Goal: Transaction & Acquisition: Purchase product/service

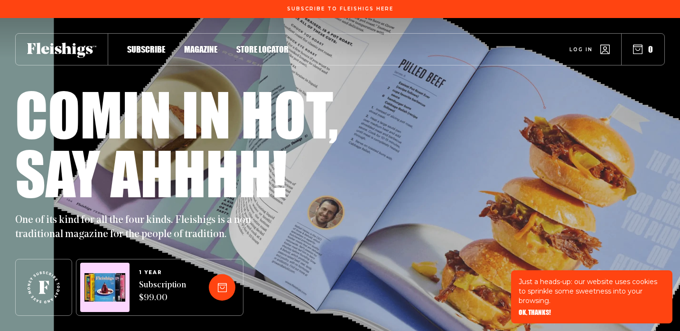
click at [578, 46] on span "Log in" at bounding box center [581, 42] width 23 height 7
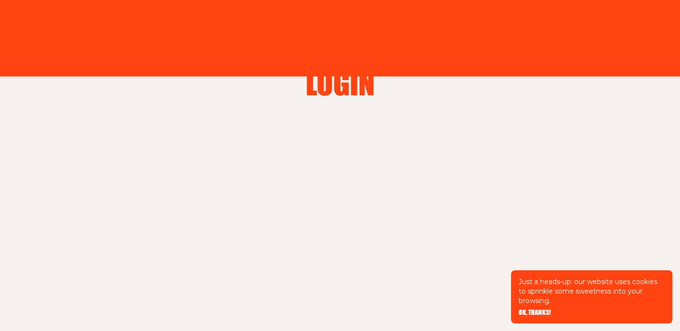
type input "denisemarcellusbrody@gmail.com"
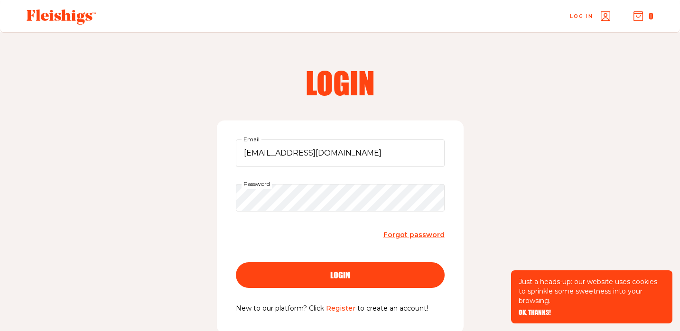
click at [362, 276] on div "login" at bounding box center [340, 275] width 171 height 9
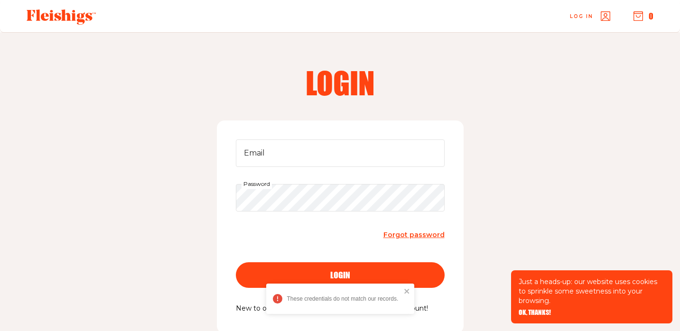
click at [542, 309] on span "OK, THANKS!" at bounding box center [535, 306] width 32 height 7
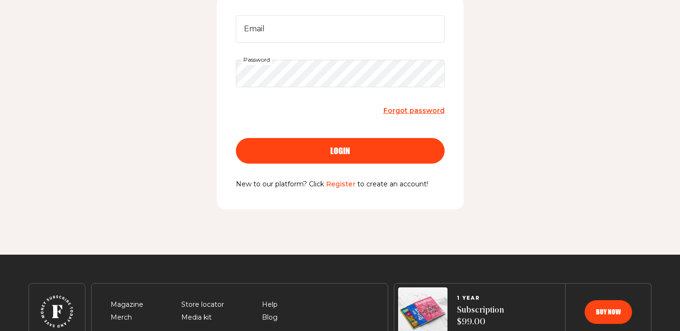
scroll to position [127, 0]
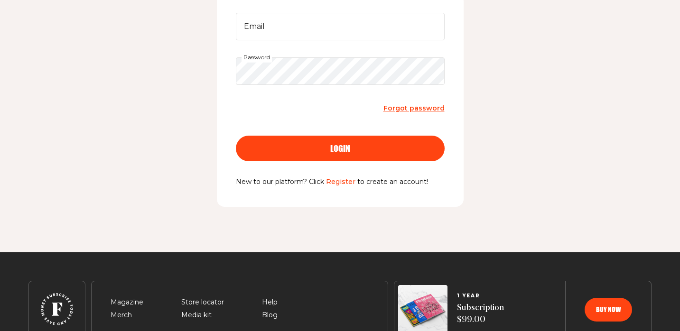
click at [344, 182] on link "Register" at bounding box center [340, 181] width 29 height 9
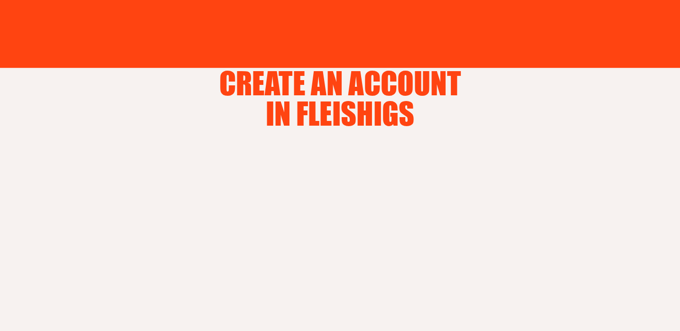
type input "denisemarcellusbrody@gmail.com"
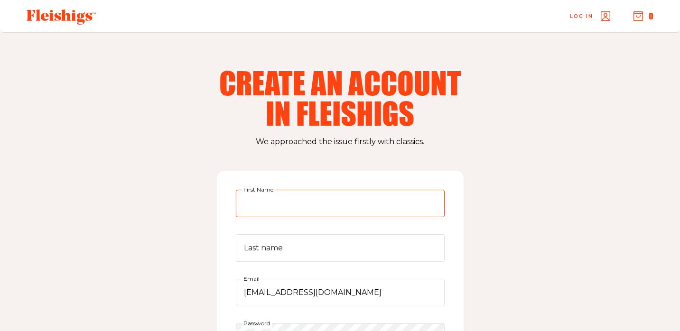
click at [312, 204] on input "First Name" at bounding box center [340, 204] width 209 height 28
type input "[PERSON_NAME]"
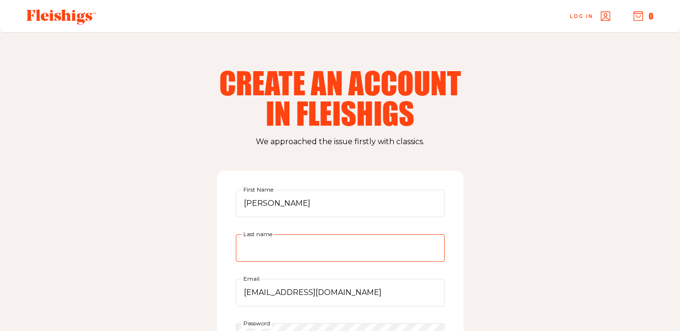
click at [276, 248] on input "Last name" at bounding box center [340, 248] width 209 height 28
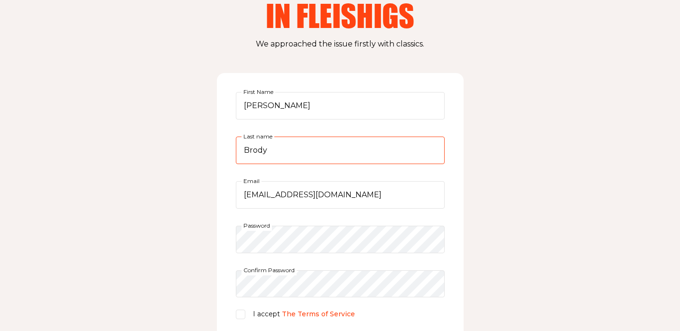
scroll to position [100, 0]
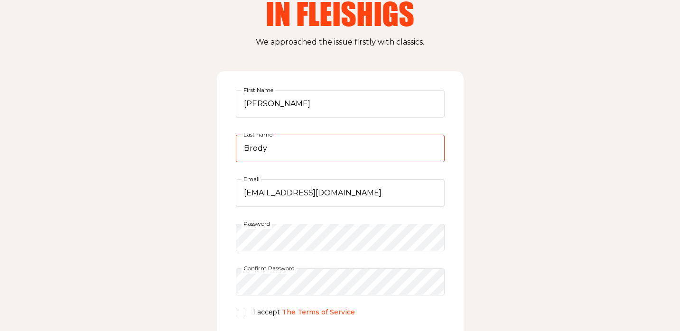
type input "Brody"
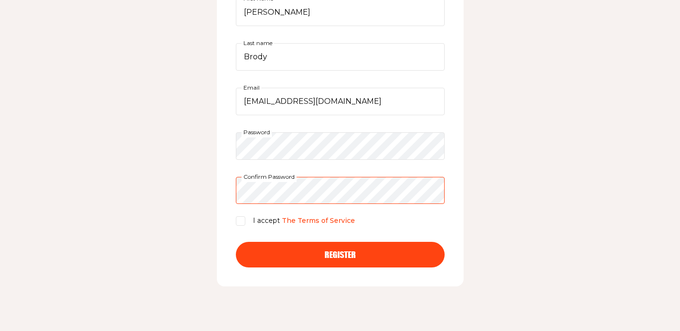
scroll to position [193, 0]
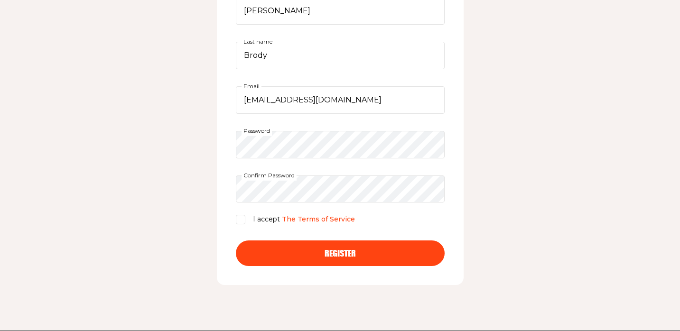
click at [335, 249] on span "Register" at bounding box center [340, 245] width 31 height 9
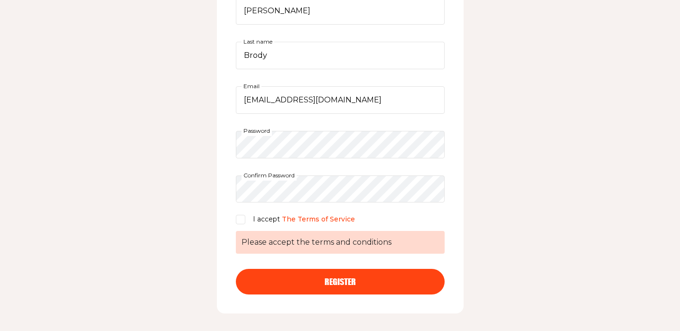
click at [242, 218] on input "I accept The Terms of Service Please accept the terms and conditions" at bounding box center [240, 219] width 9 height 9
checkbox input "true"
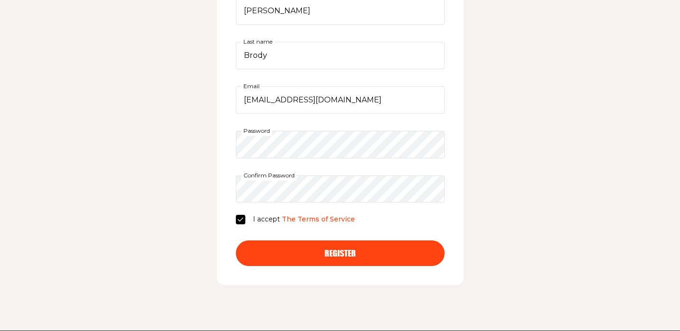
click at [307, 251] on div "Register" at bounding box center [340, 253] width 171 height 9
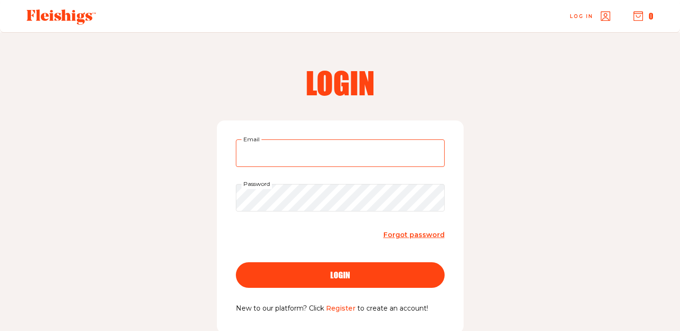
type input "[EMAIL_ADDRESS][DOMAIN_NAME]"
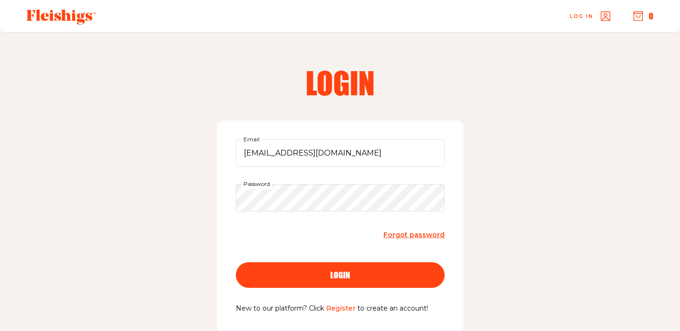
click at [324, 279] on div "login" at bounding box center [340, 275] width 171 height 9
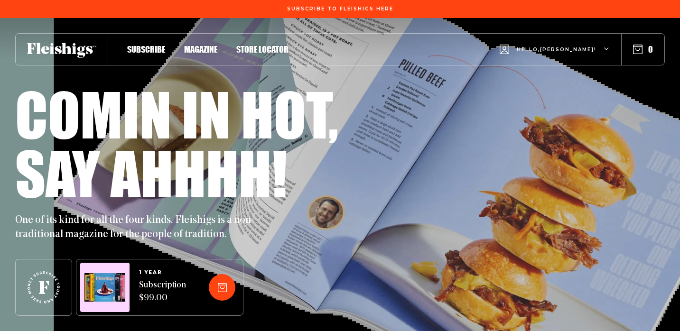
click at [205, 45] on span "Magazine" at bounding box center [200, 39] width 33 height 10
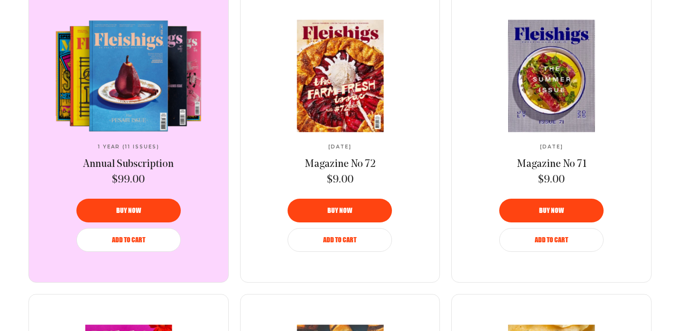
scroll to position [405, 0]
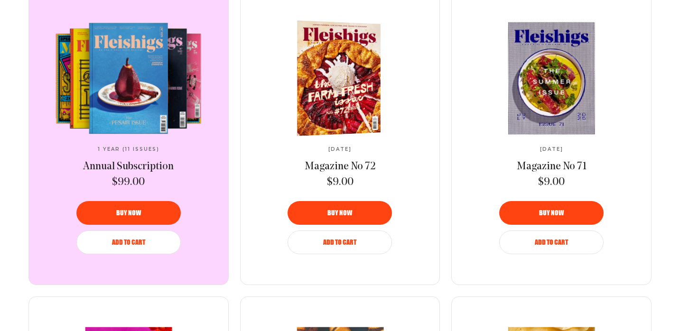
click at [353, 216] on div "Buy now" at bounding box center [340, 213] width 82 height 7
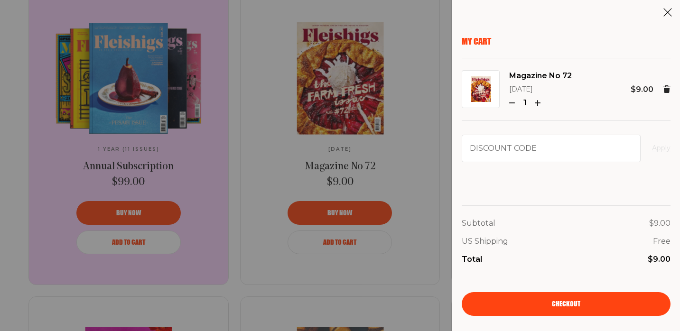
click at [341, 244] on div "My Cart Magazine No 72 [DATE] 1 $9.00 Discount code Apply Subtotal $9.00 US Shi…" at bounding box center [340, 165] width 680 height 331
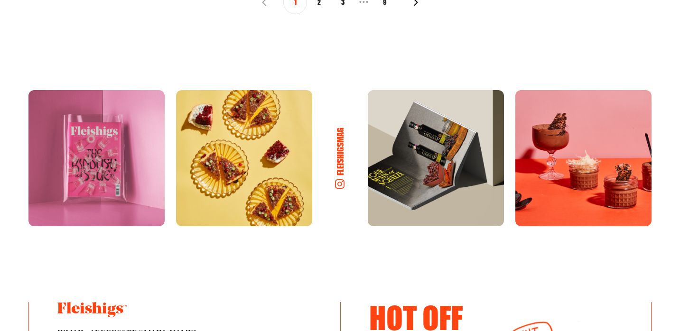
scroll to position [1350, 0]
click at [274, 192] on img at bounding box center [244, 158] width 136 height 136
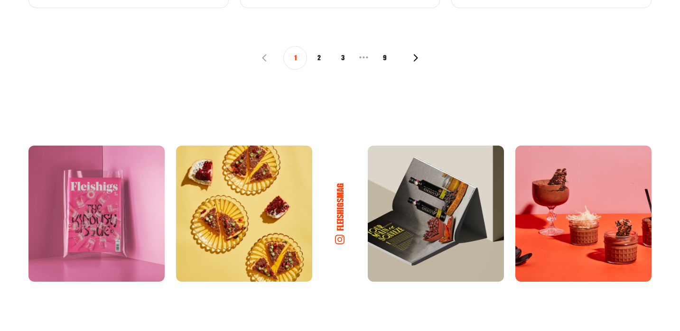
scroll to position [1311, 0]
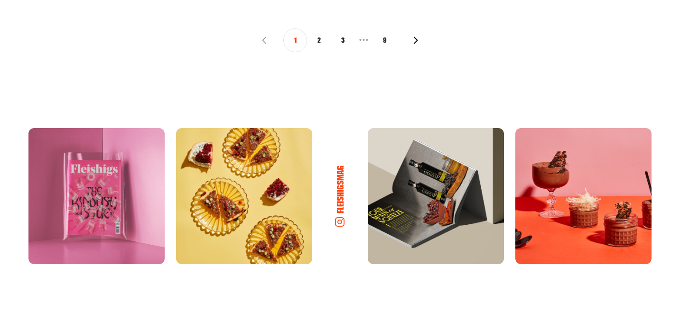
click at [549, 235] on img at bounding box center [583, 196] width 136 height 136
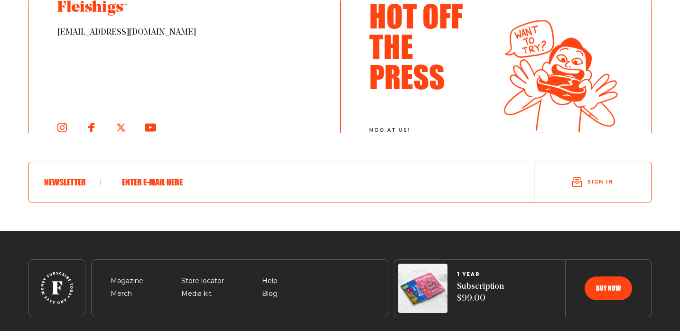
scroll to position [1681, 0]
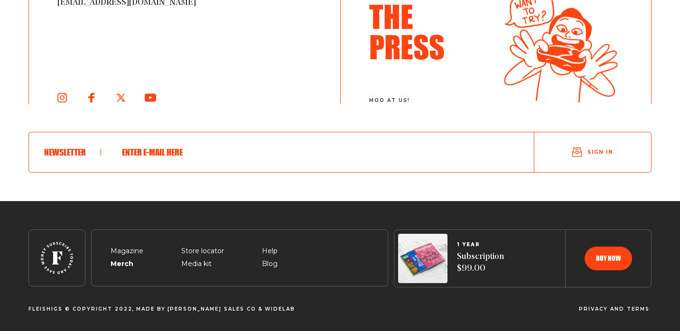
click at [123, 259] on span "Merch" at bounding box center [121, 252] width 21 height 11
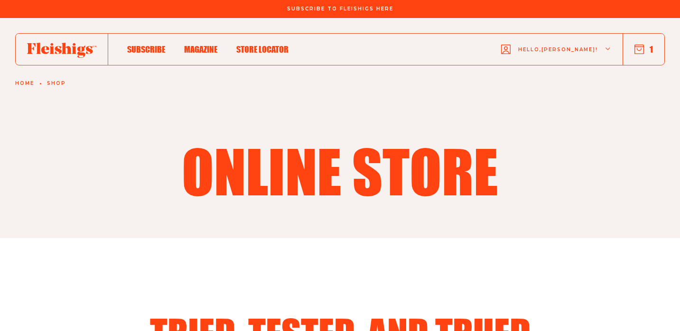
click at [262, 45] on span "Store locator" at bounding box center [262, 39] width 52 height 10
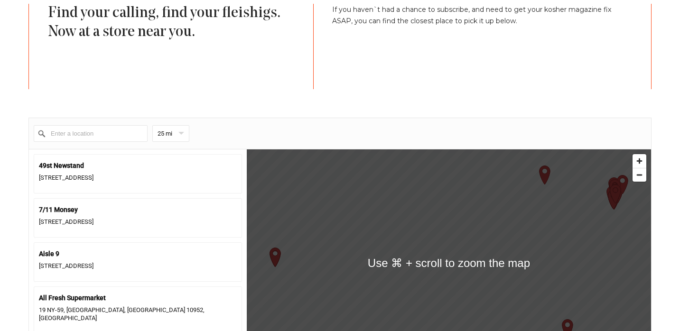
scroll to position [313, 0]
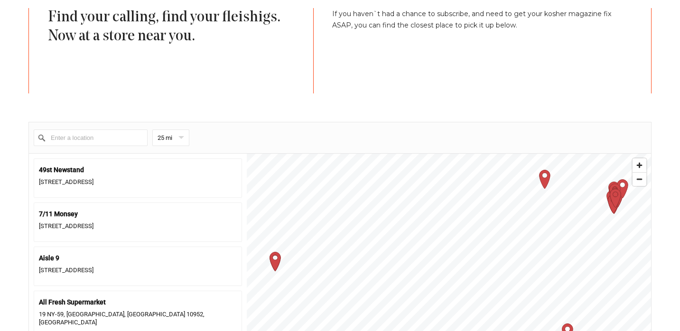
click at [129, 136] on input "Enter a location" at bounding box center [91, 138] width 114 height 17
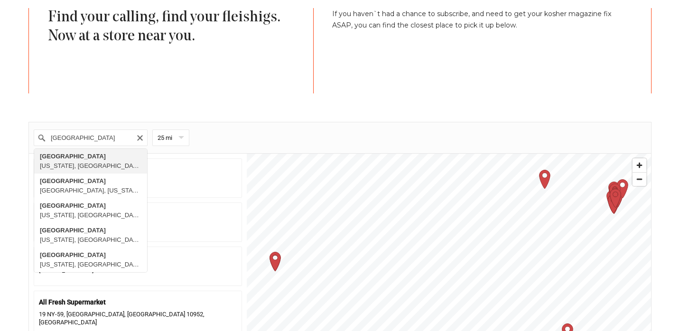
type input "[GEOGRAPHIC_DATA], [US_STATE], [GEOGRAPHIC_DATA]"
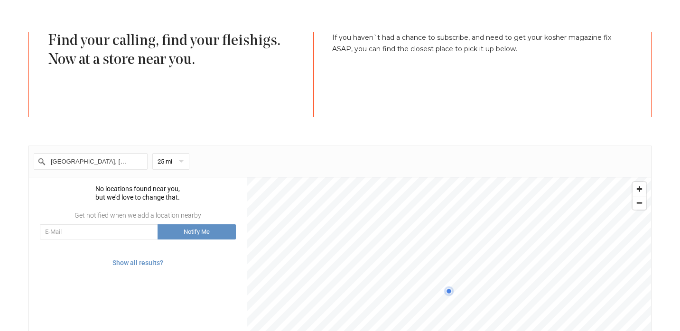
scroll to position [0, 0]
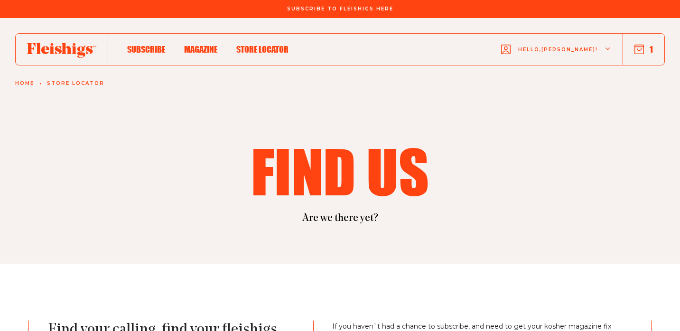
click at [641, 49] on use "button" at bounding box center [639, 49] width 9 height 9
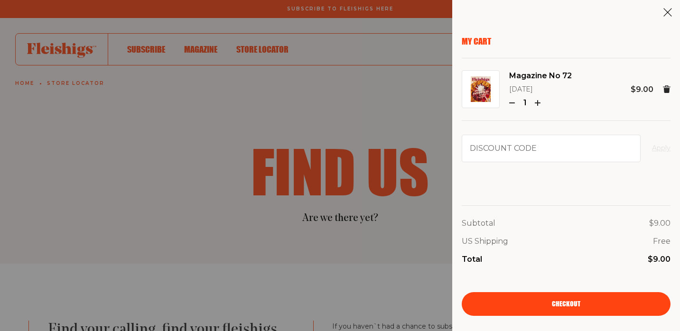
click at [615, 304] on link "Checkout" at bounding box center [566, 304] width 209 height 24
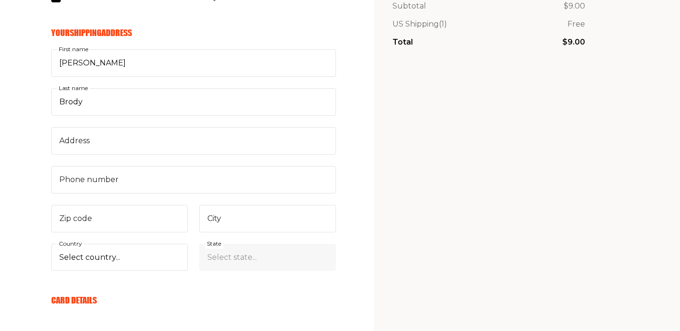
scroll to position [195, 0]
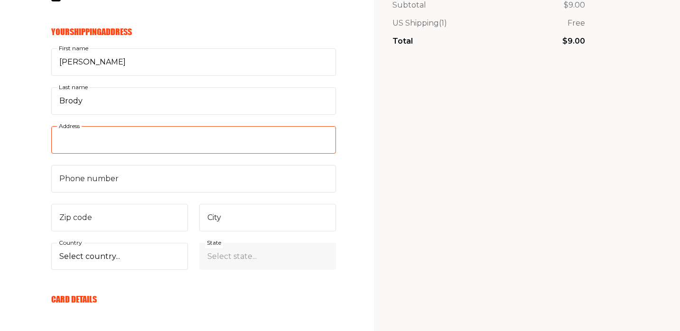
click at [130, 141] on input "Address" at bounding box center [193, 140] width 285 height 28
type input "1926 Variations Dr NE"
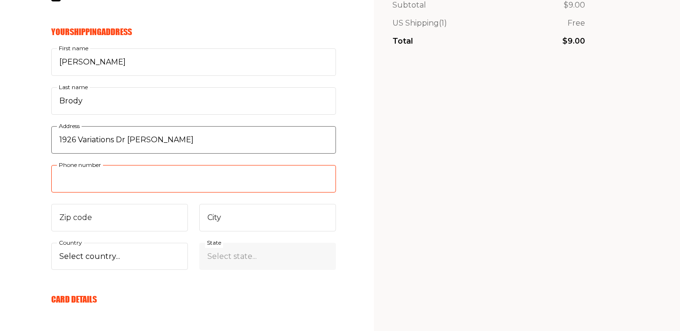
type input "4704300194"
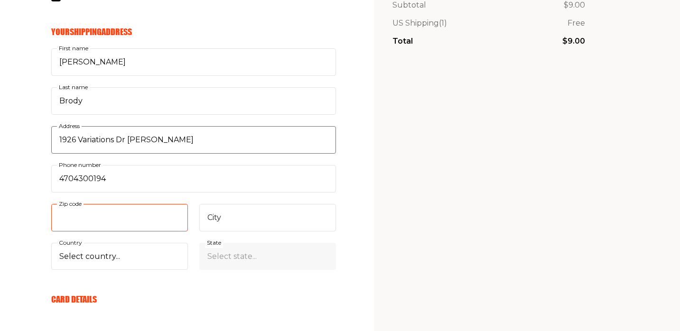
type input "30329"
type input "[GEOGRAPHIC_DATA]"
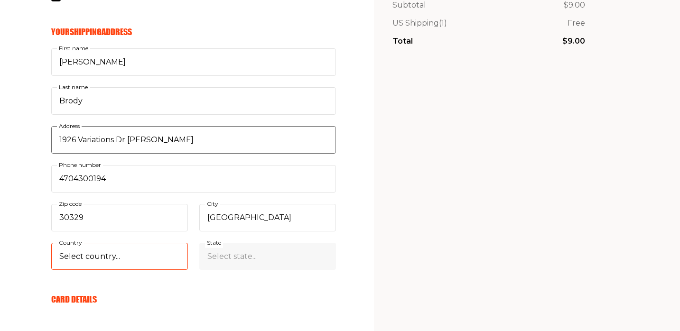
select select "US"
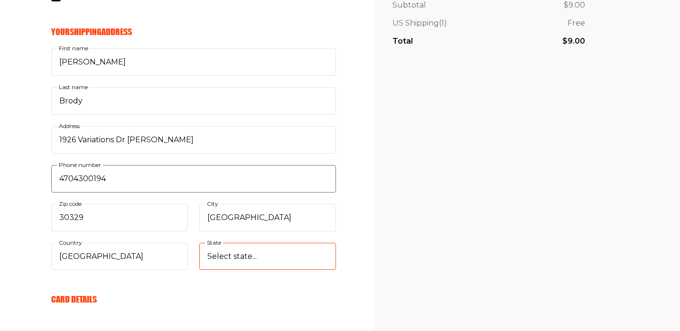
select select "Georgia"
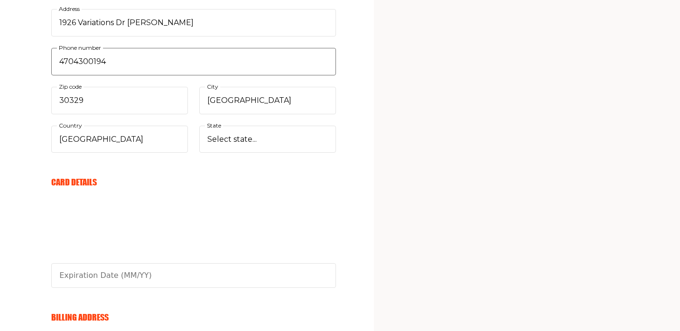
scroll to position [314, 0]
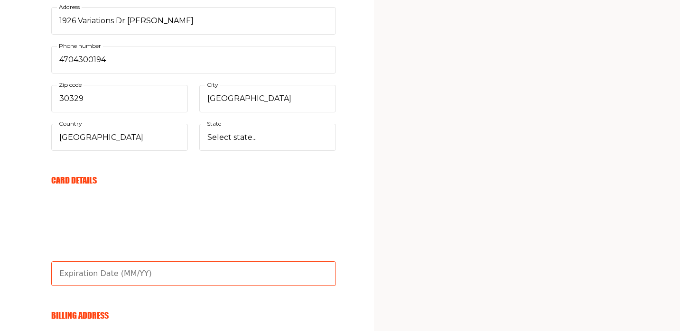
type input "08/29"
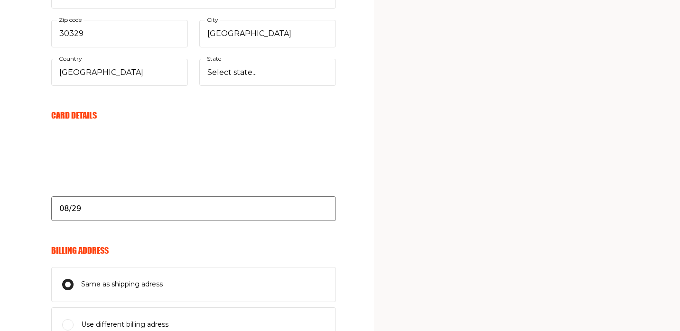
scroll to position [386, 0]
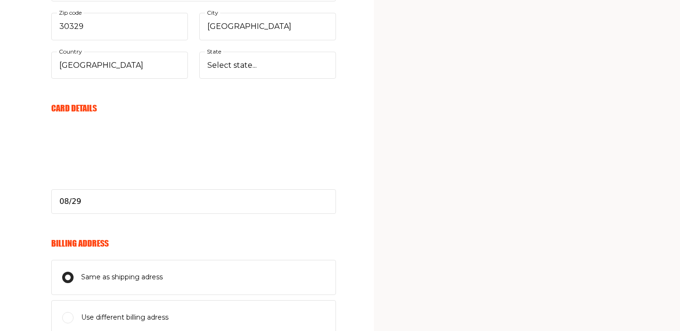
click at [66, 277] on input "Same as shipping adress" at bounding box center [67, 277] width 11 height 11
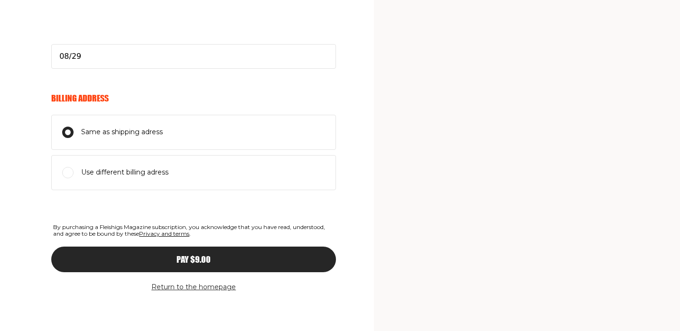
scroll to position [531, 0]
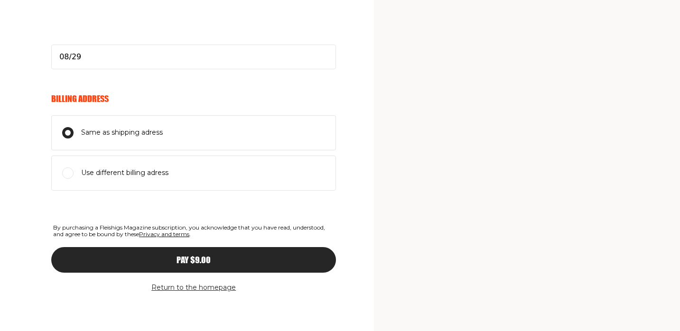
click at [141, 264] on div "Pay $9.00" at bounding box center [193, 260] width 247 height 9
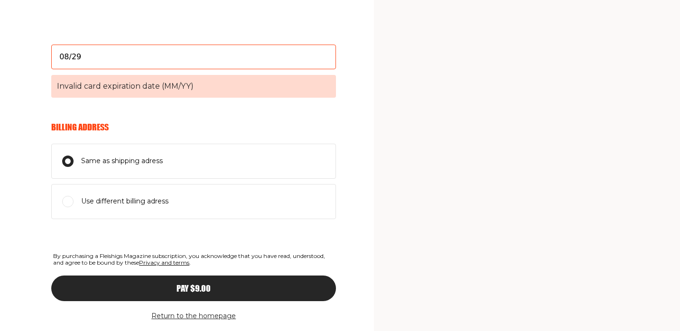
click at [203, 85] on span "Invalid card expiration date (MM/YY)" at bounding box center [193, 86] width 285 height 23
click at [203, 69] on input "08/29" at bounding box center [193, 57] width 285 height 25
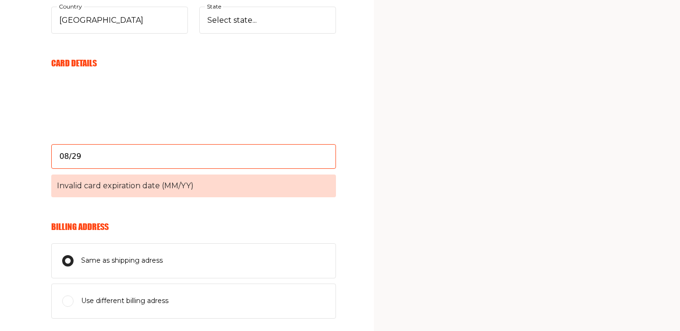
scroll to position [430, 0]
click at [255, 222] on form "Your Email denisemarcellusbrody@gmail.com E-mail Send me awesome emails but not…" at bounding box center [193, 78] width 285 height 765
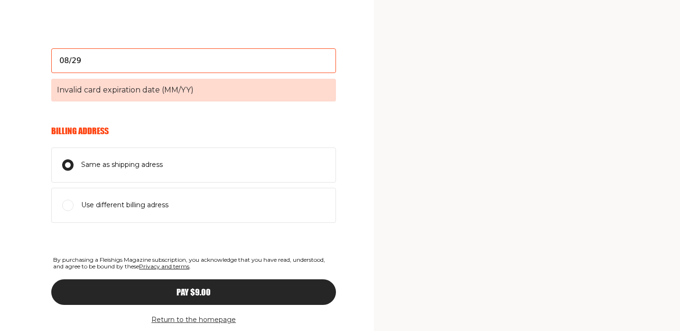
scroll to position [552, 0]
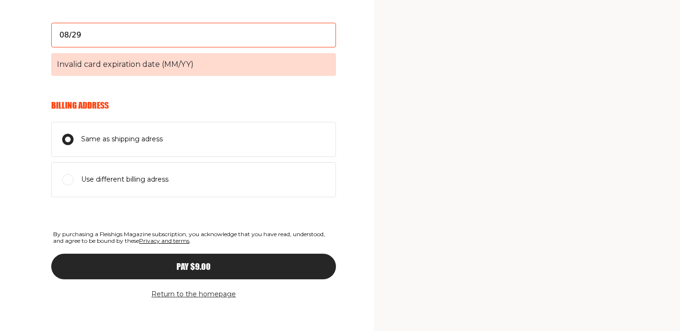
click at [192, 262] on span "Pay $9.00" at bounding box center [194, 258] width 34 height 9
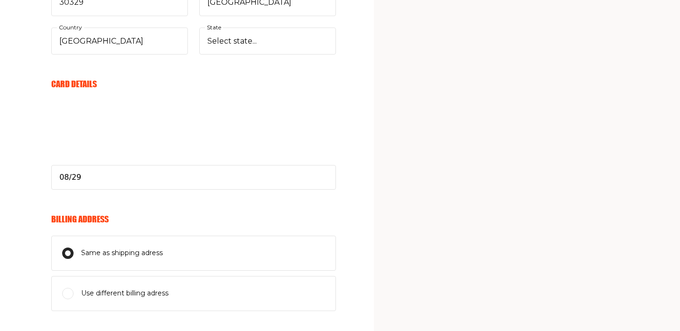
scroll to position [410, 0]
select select
type input "08/29"
select select
